Goal: Task Accomplishment & Management: Use online tool/utility

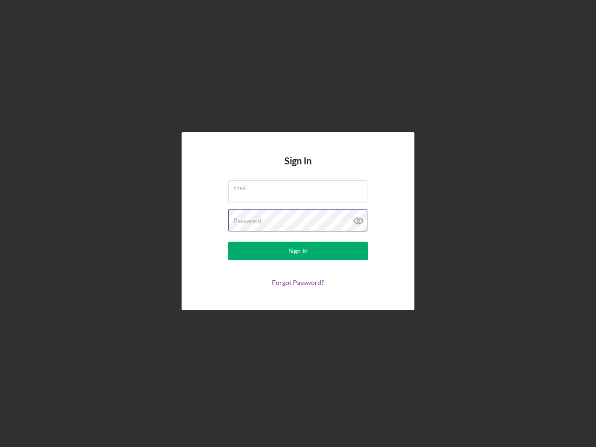
click at [298, 223] on div "Password" at bounding box center [298, 220] width 140 height 23
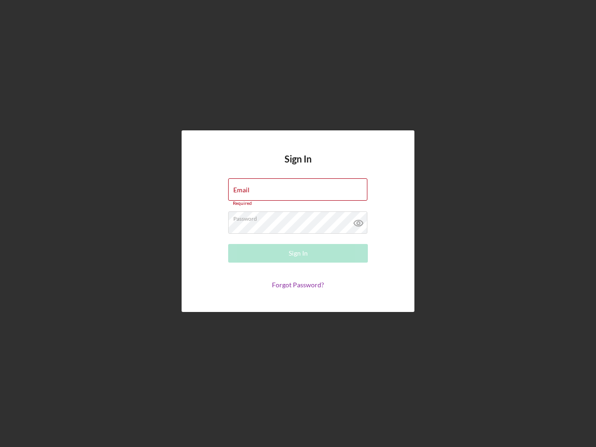
click at [358, 221] on icon at bounding box center [358, 222] width 23 height 23
